Goal: Task Accomplishment & Management: Manage account settings

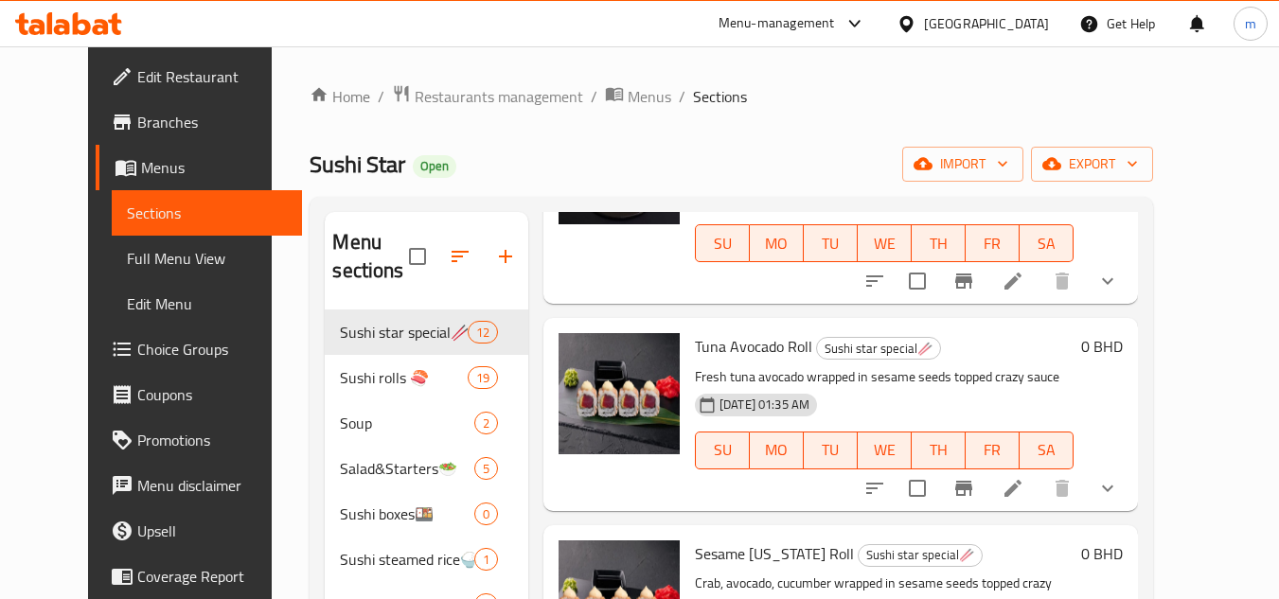
scroll to position [103, 0]
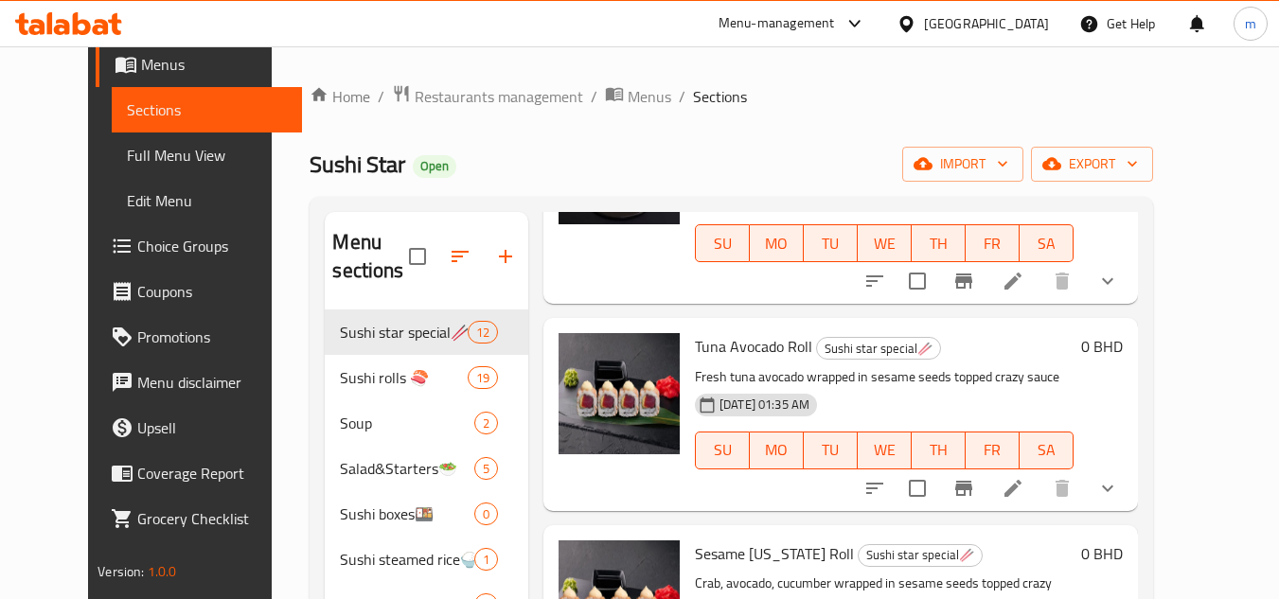
click at [924, 29] on div at bounding box center [910, 23] width 27 height 21
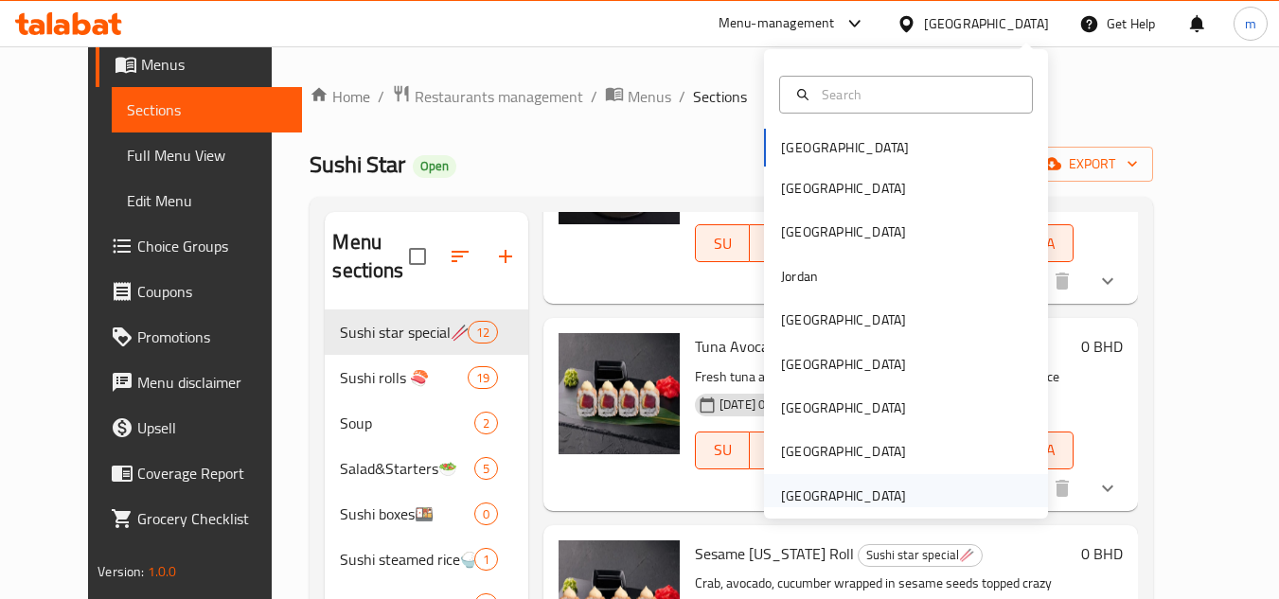
click at [845, 502] on div "[GEOGRAPHIC_DATA]" at bounding box center [843, 496] width 125 height 21
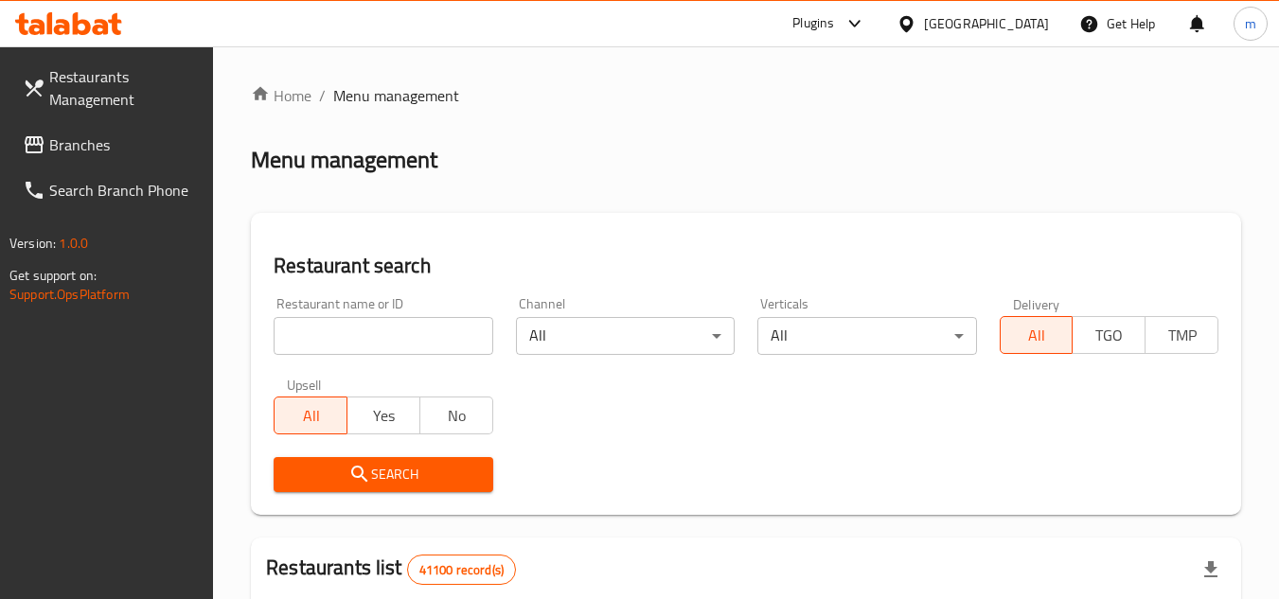
click at [26, 148] on icon at bounding box center [34, 144] width 19 height 17
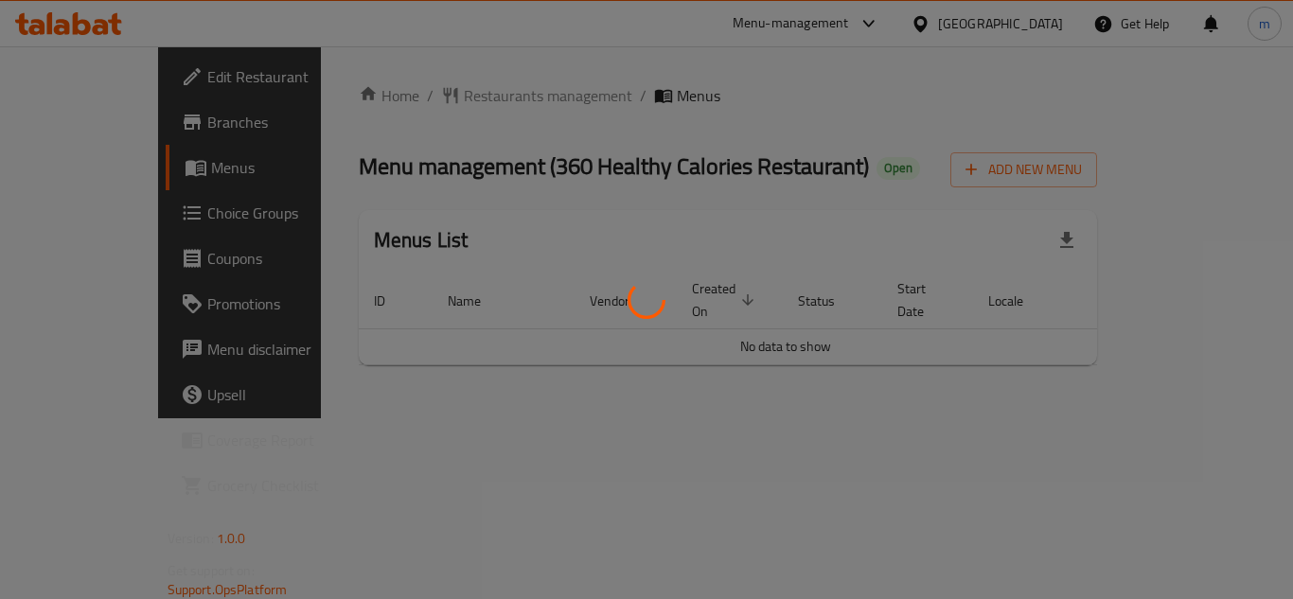
click at [800, 92] on div at bounding box center [646, 299] width 1293 height 599
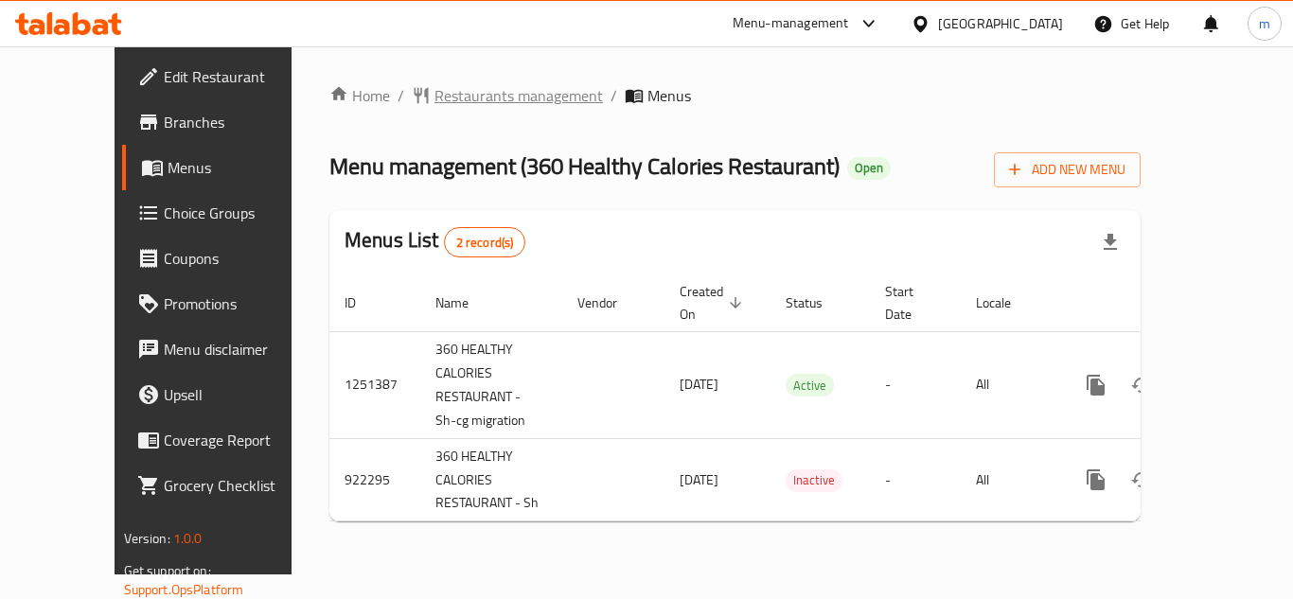
click at [452, 101] on span "Restaurants management" at bounding box center [519, 95] width 169 height 23
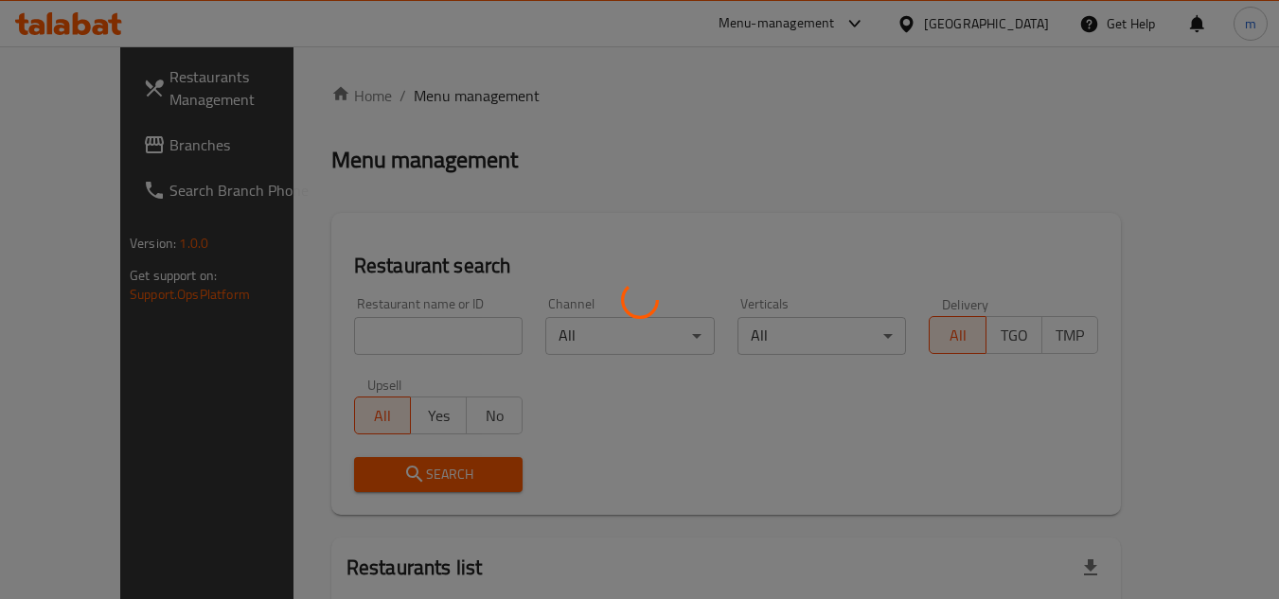
click at [377, 336] on div at bounding box center [639, 299] width 1279 height 599
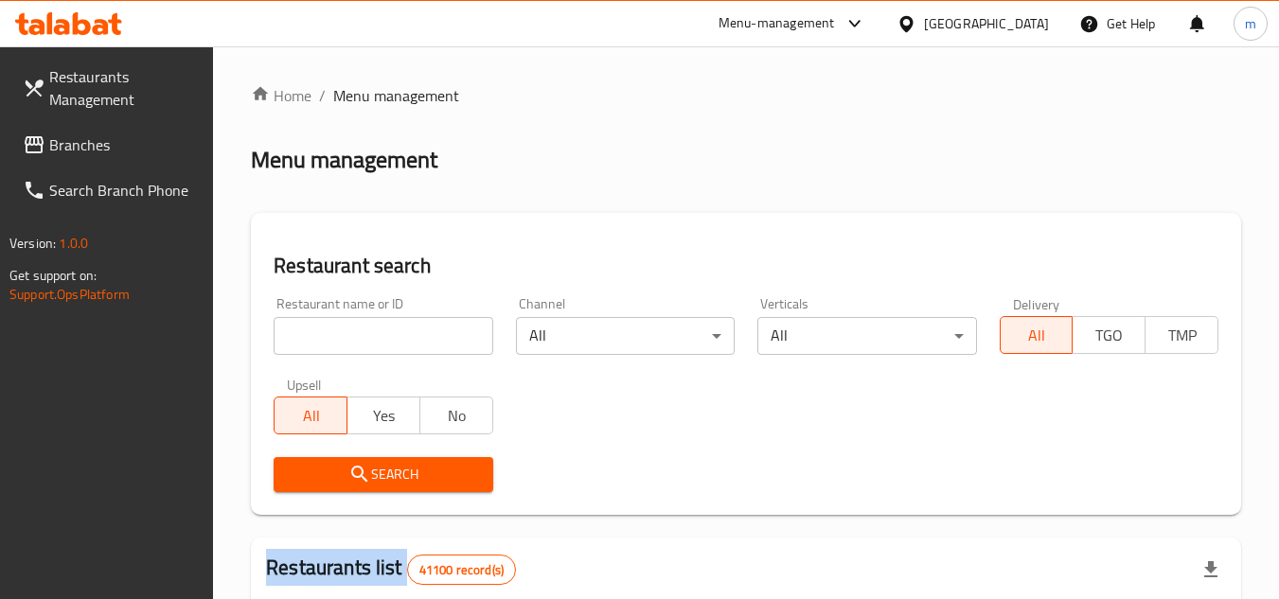
click at [377, 336] on input "search" at bounding box center [383, 336] width 219 height 38
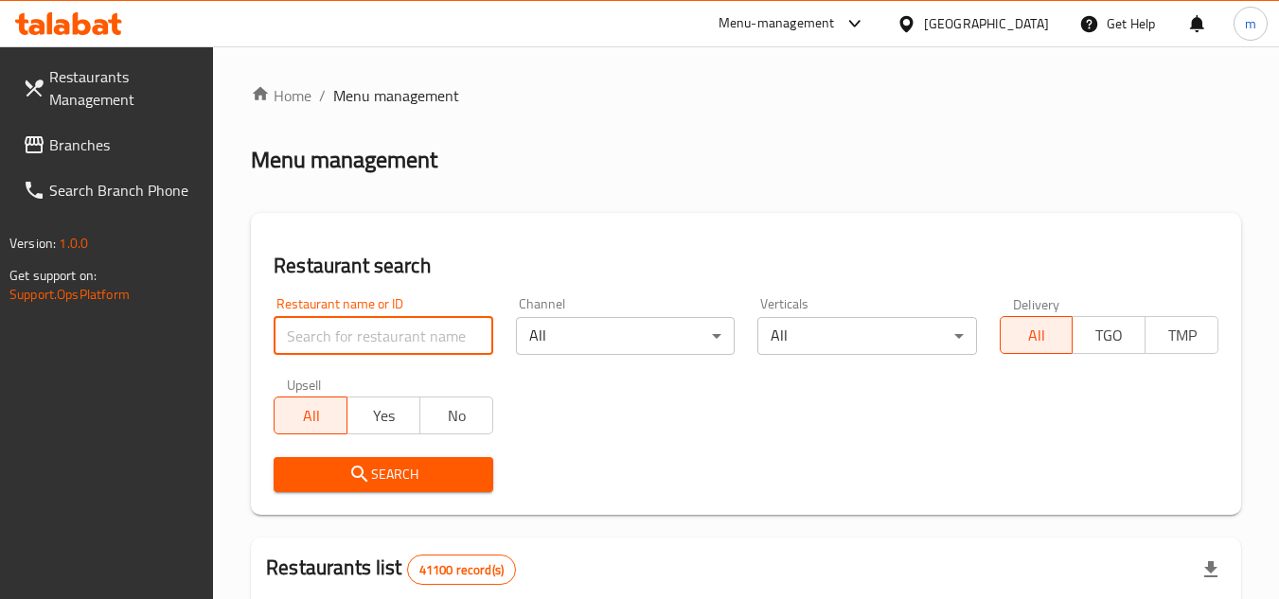
paste input "658776"
type input "658776"
click button "Search" at bounding box center [383, 474] width 219 height 35
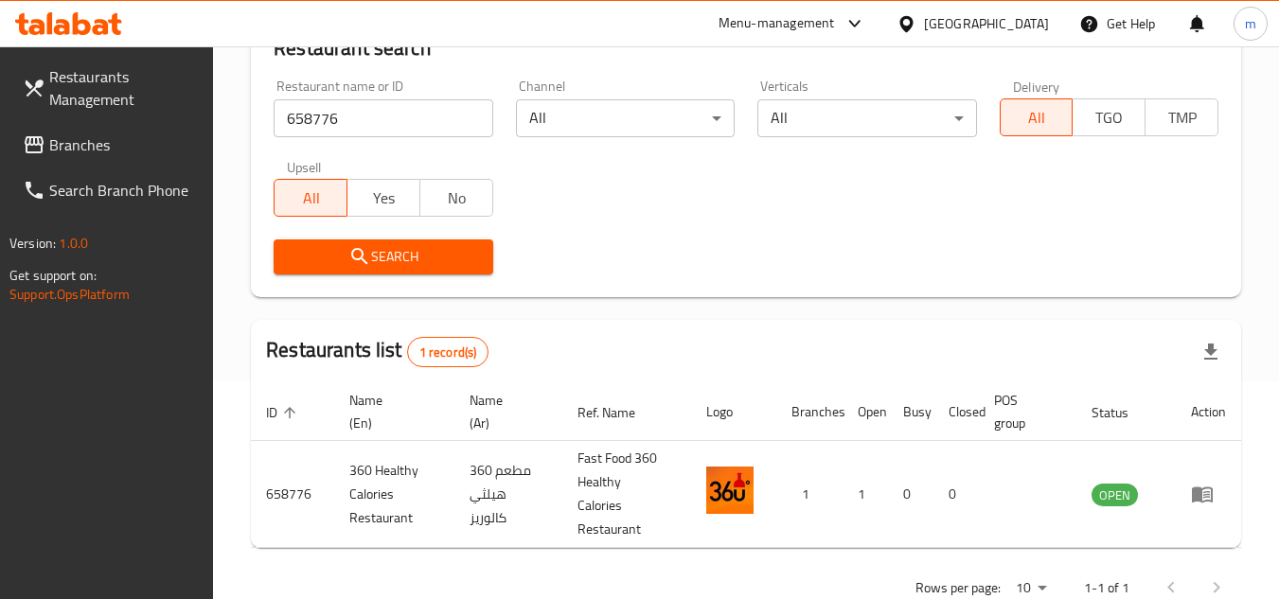
scroll to position [245, 0]
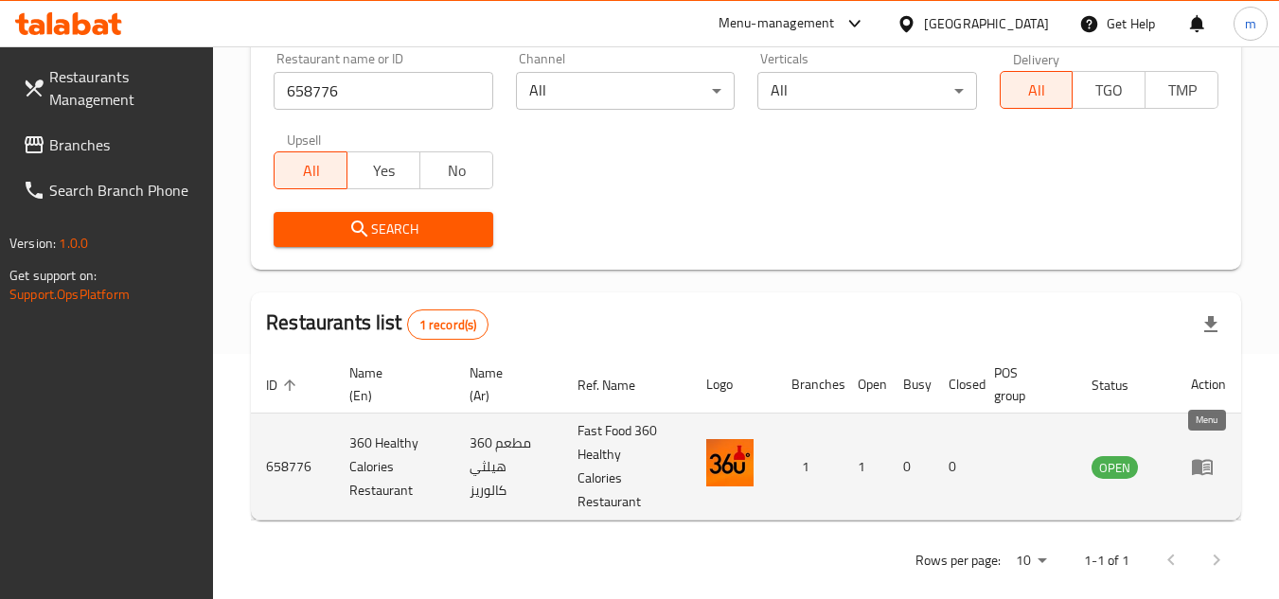
click at [1194, 466] on icon "enhanced table" at bounding box center [1202, 466] width 23 height 23
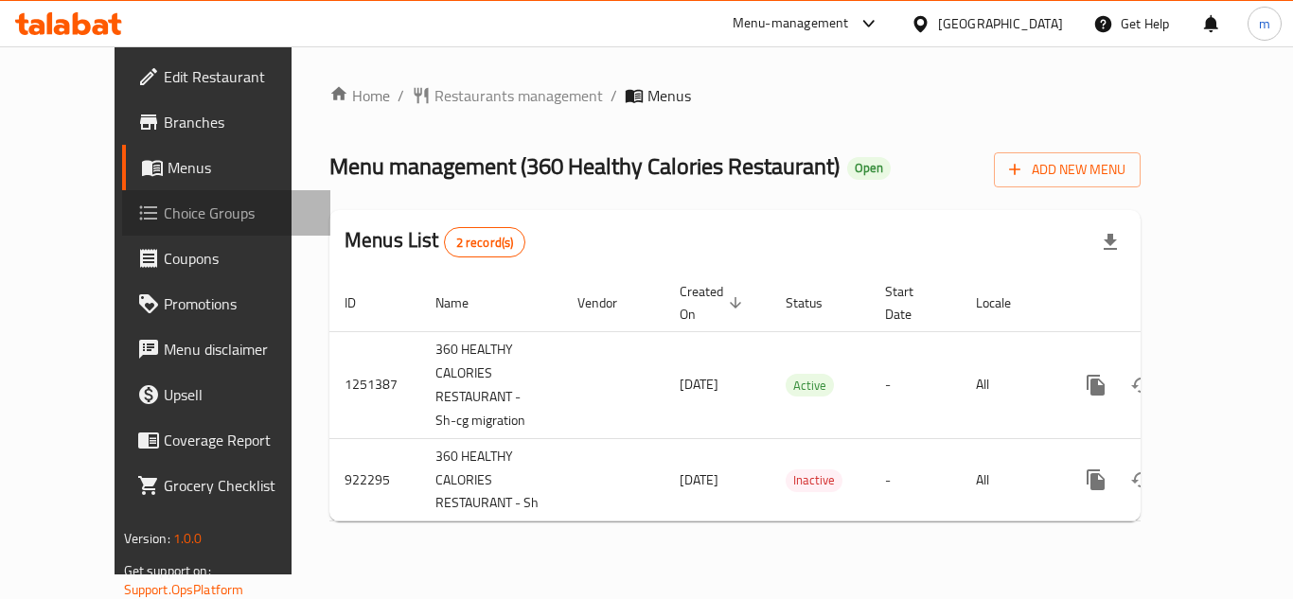
click at [164, 205] on span "Choice Groups" at bounding box center [239, 213] width 151 height 23
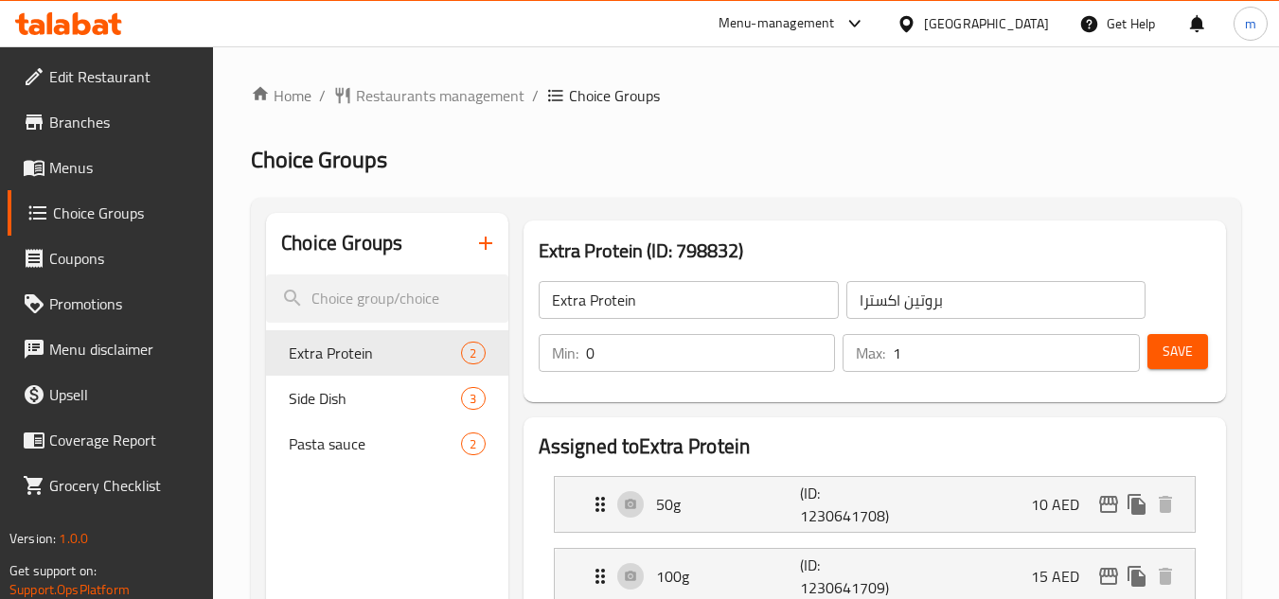
scroll to position [189, 0]
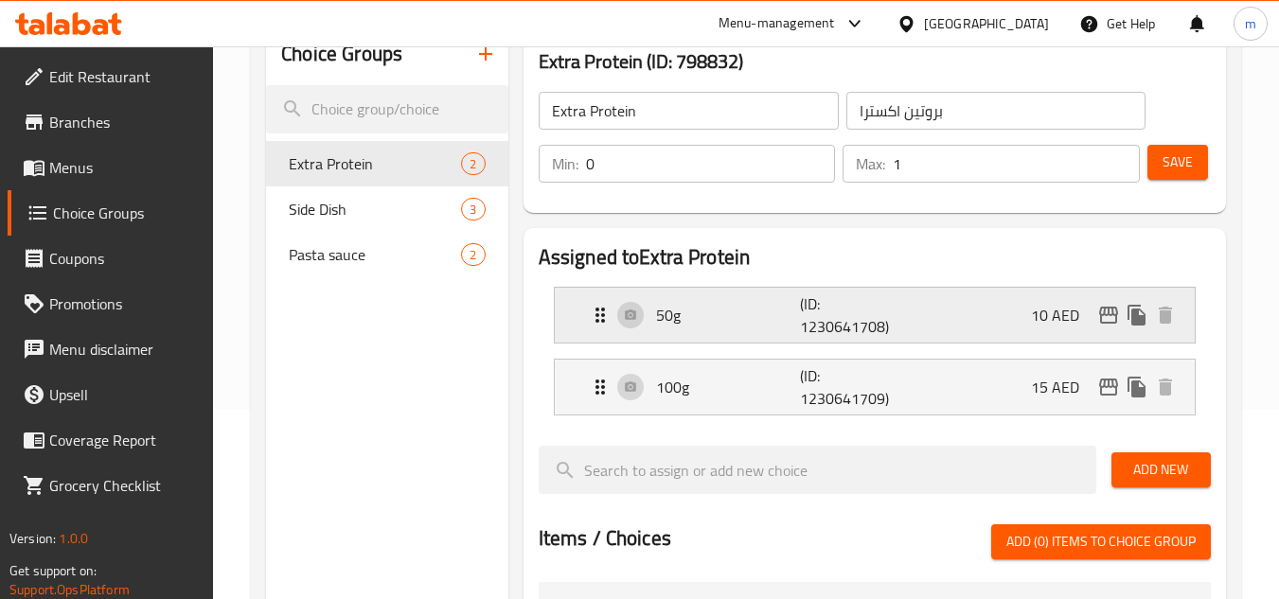
click at [845, 321] on p "(ID: 1230641708)" at bounding box center [848, 315] width 97 height 45
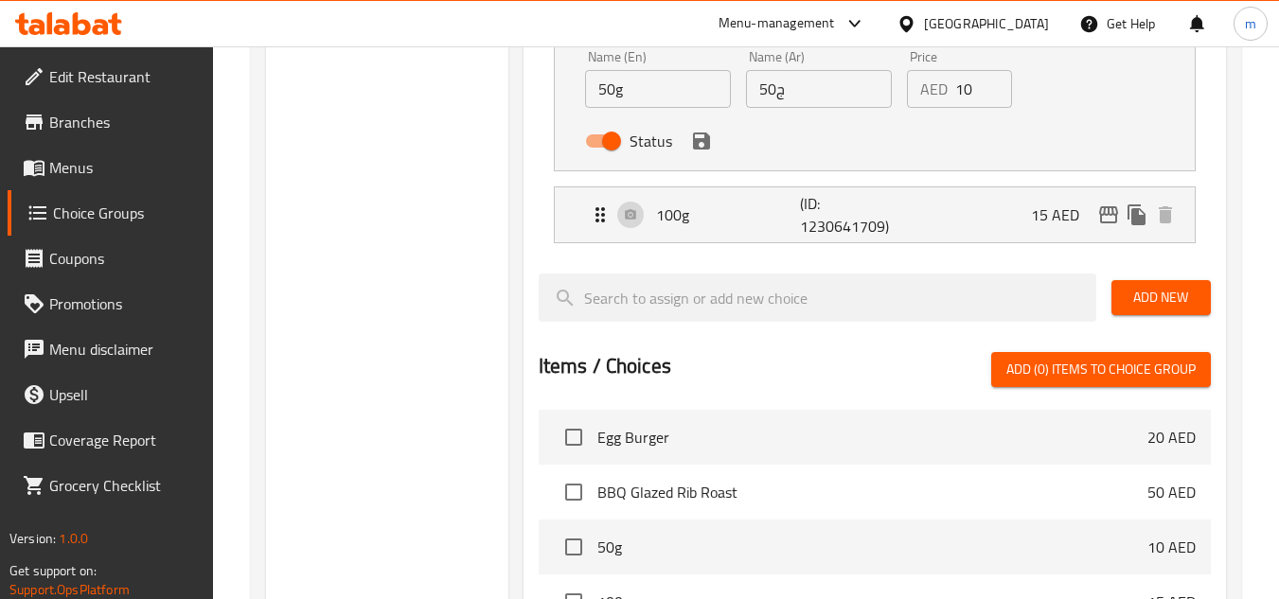
scroll to position [608, 0]
